Goal: Information Seeking & Learning: Learn about a topic

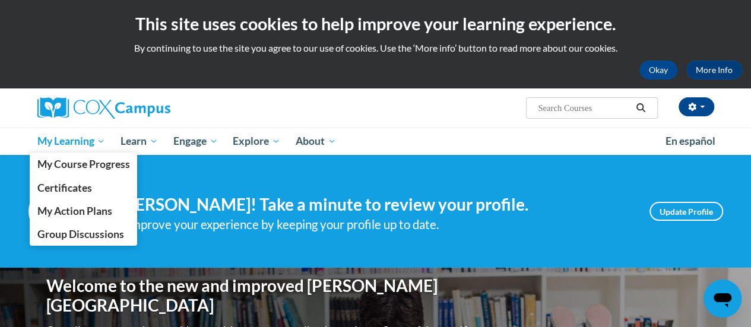
click at [93, 142] on span "My Learning" at bounding box center [71, 141] width 68 height 14
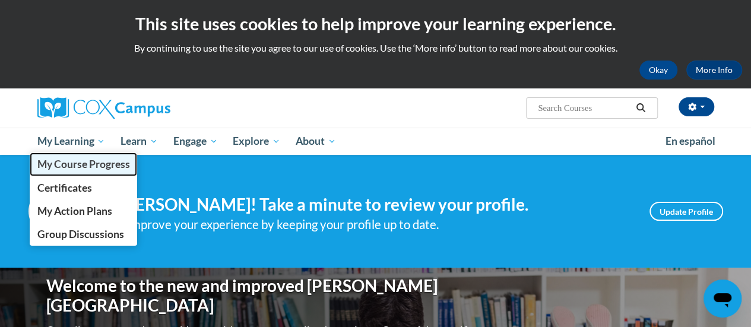
click at [94, 161] on span "My Course Progress" at bounding box center [83, 164] width 93 height 12
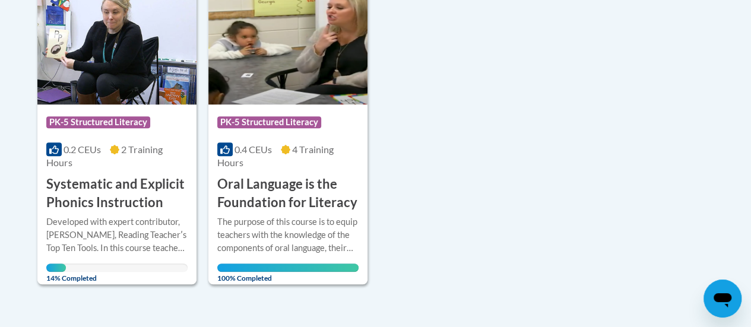
scroll to position [322, 0]
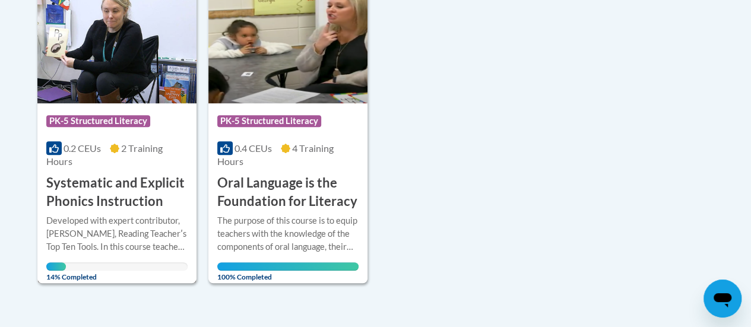
click at [94, 179] on h3 "Systematic and Explicit Phonics Instruction" at bounding box center [116, 192] width 141 height 37
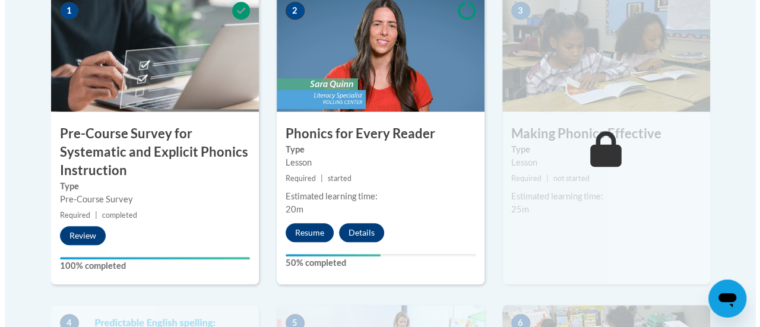
scroll to position [436, 0]
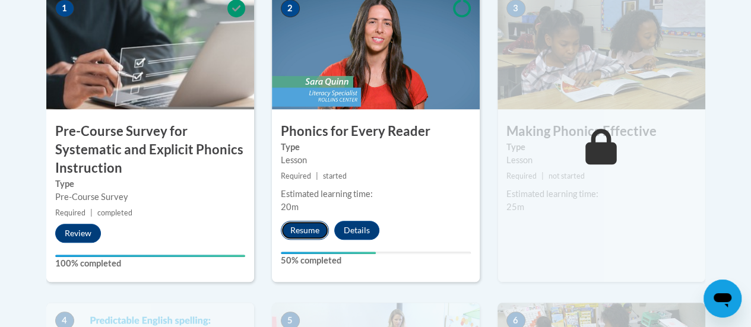
click at [308, 225] on button "Resume" at bounding box center [305, 230] width 48 height 19
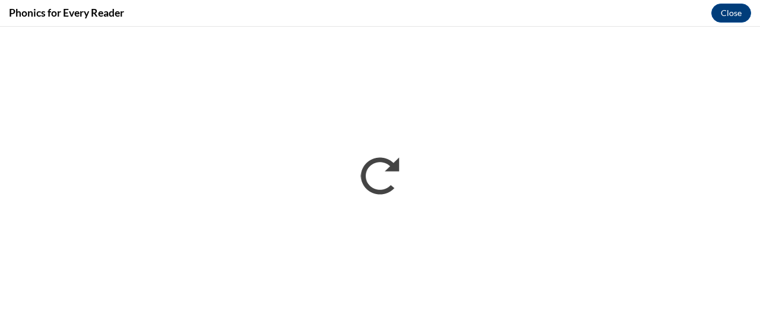
scroll to position [0, 0]
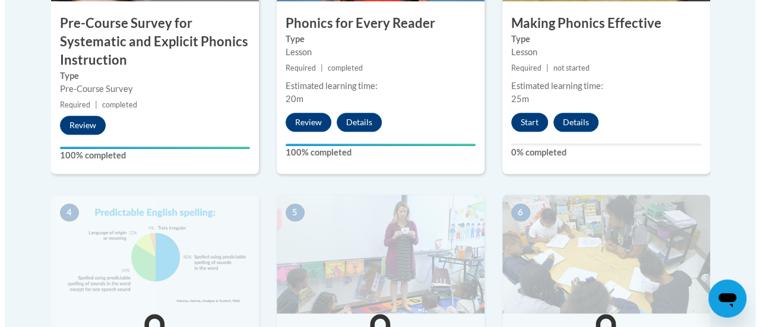
scroll to position [515, 0]
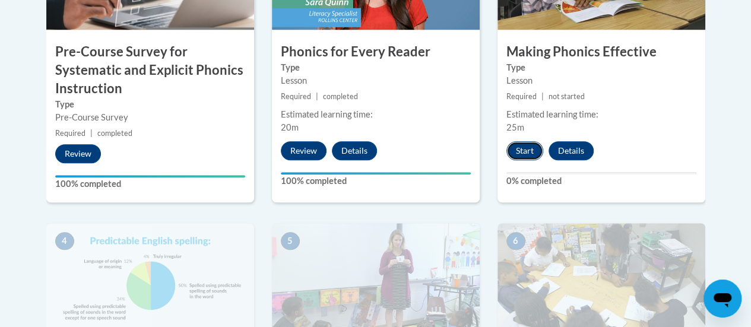
click at [531, 148] on button "Start" at bounding box center [525, 150] width 37 height 19
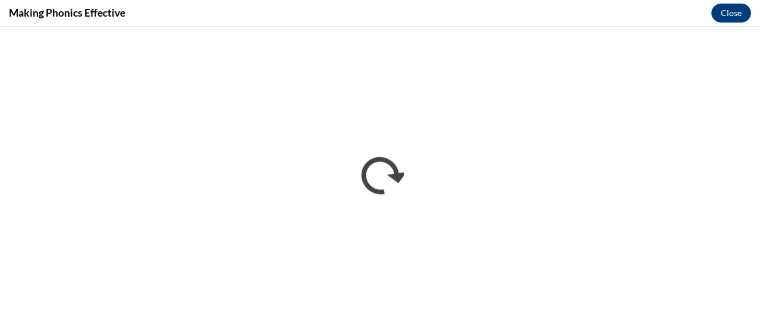
scroll to position [0, 0]
